Goal: Information Seeking & Learning: Learn about a topic

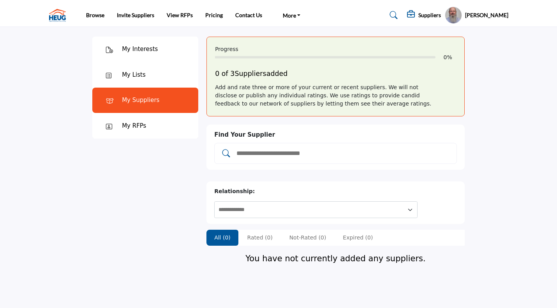
click at [221, 88] on div "Add and rate three or more of your current or recent suppliers. We will not dis…" at bounding box center [335, 95] width 241 height 25
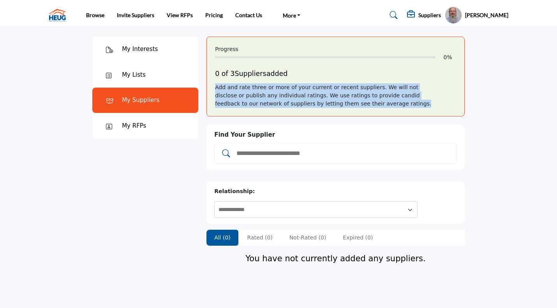
click at [221, 88] on div "Add and rate three or more of your current or recent suppliers. We will not dis…" at bounding box center [335, 95] width 241 height 25
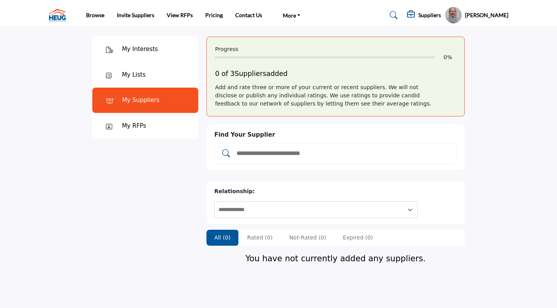
click at [58, 5] on nav "Browse Invite Suppliers View RFPs Pricing Contact Us" at bounding box center [278, 15] width 557 height 23
click at [56, 15] on img at bounding box center [59, 15] width 21 height 13
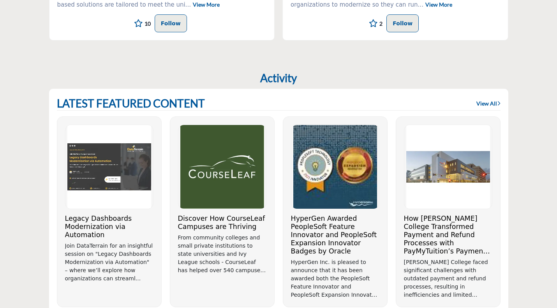
scroll to position [444, 0]
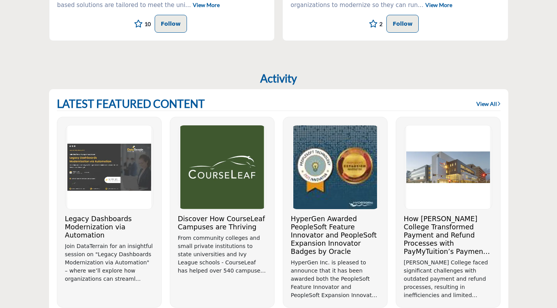
click at [493, 105] on link "View All" at bounding box center [488, 104] width 24 height 8
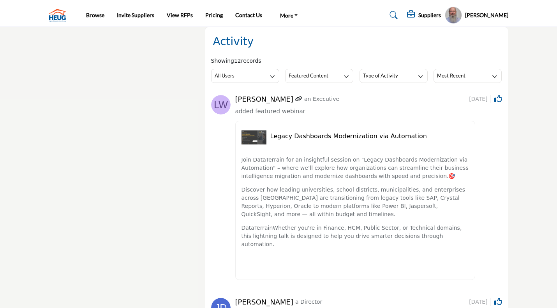
click at [425, 18] on h5 "Suppliers" at bounding box center [429, 15] width 23 height 7
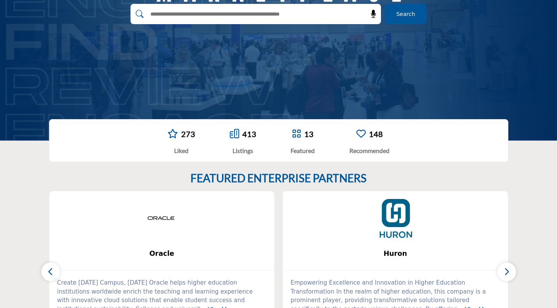
scroll to position [95, 0]
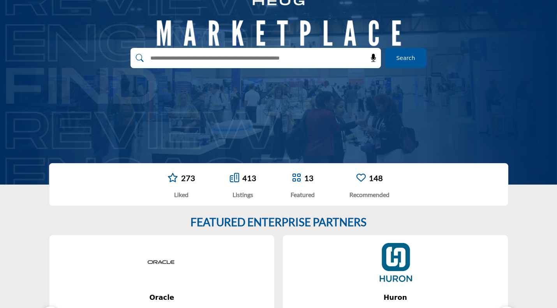
click at [208, 61] on input "text" at bounding box center [239, 58] width 186 height 12
type input "********"
click at [385, 48] on button "Search" at bounding box center [406, 58] width 42 height 20
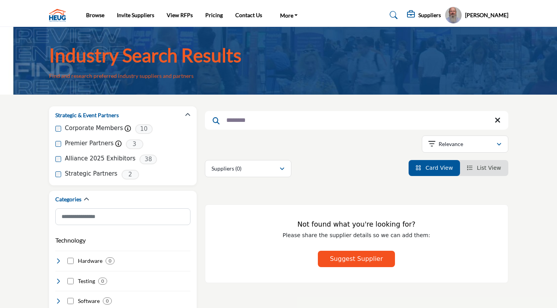
click at [259, 120] on input "********" at bounding box center [356, 120] width 303 height 19
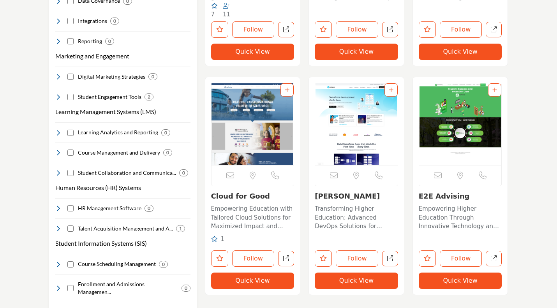
scroll to position [341, 0]
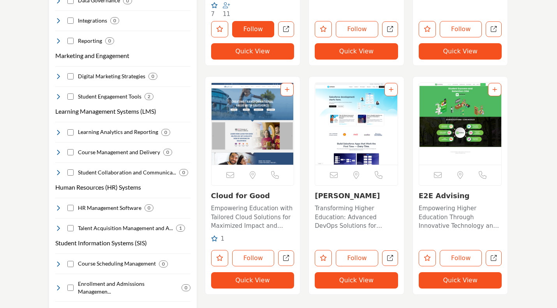
click at [261, 34] on button "Follow" at bounding box center [253, 29] width 42 height 16
click at [255, 254] on button "Follow" at bounding box center [253, 258] width 42 height 16
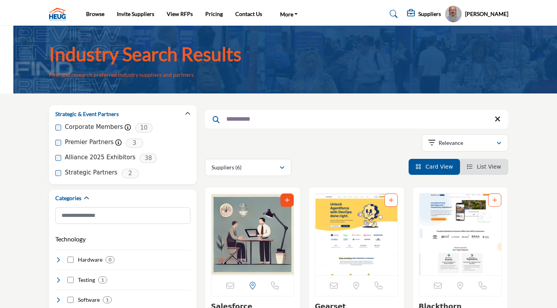
scroll to position [0, 0]
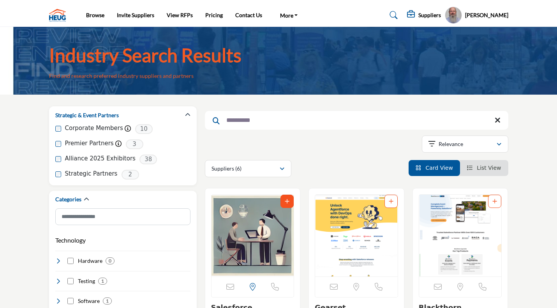
click at [259, 120] on input "**********" at bounding box center [356, 120] width 303 height 19
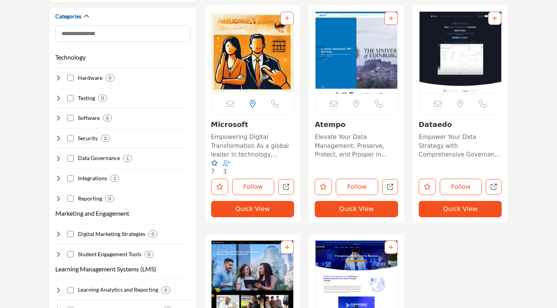
scroll to position [194, 0]
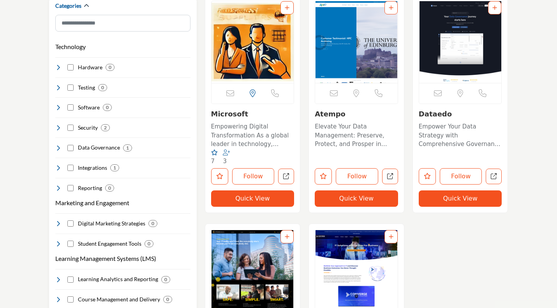
type input "*********"
click at [252, 178] on button "Follow" at bounding box center [253, 176] width 42 height 16
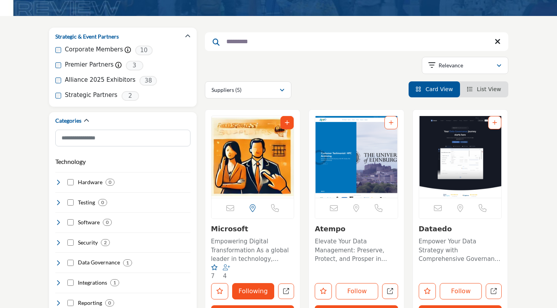
scroll to position [78, 0]
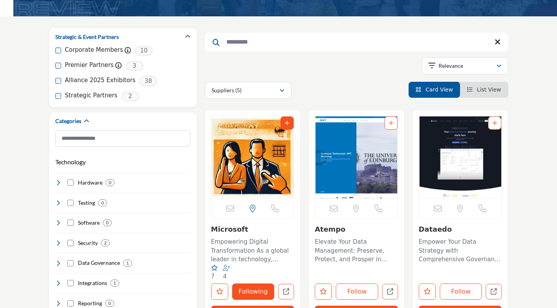
click at [497, 45] on icon at bounding box center [498, 42] width 6 height 8
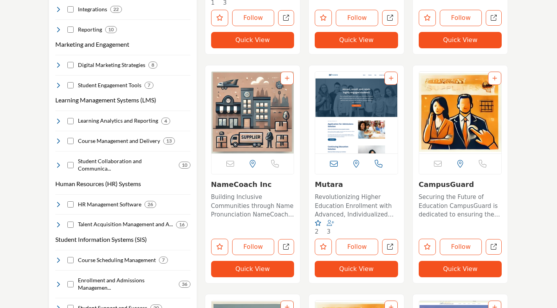
scroll to position [353, 0]
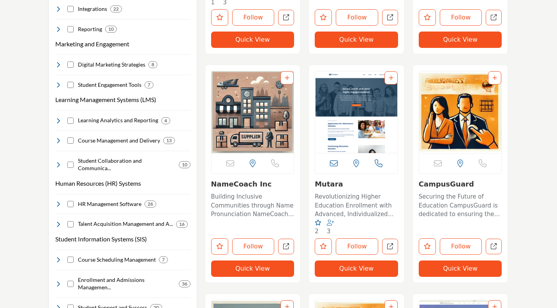
click at [58, 120] on icon at bounding box center [58, 121] width 6 height 6
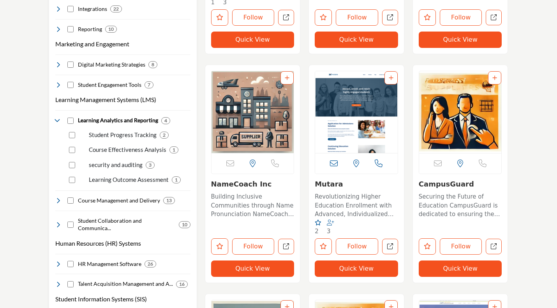
click at [58, 120] on icon at bounding box center [58, 121] width 6 height 6
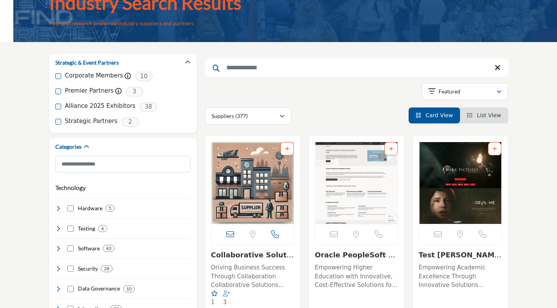
scroll to position [0, 0]
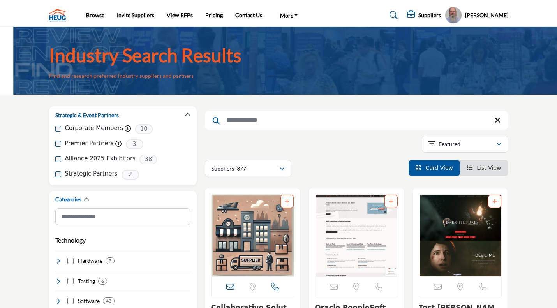
click at [56, 13] on img at bounding box center [59, 15] width 21 height 13
